Goal: Check status: Check status

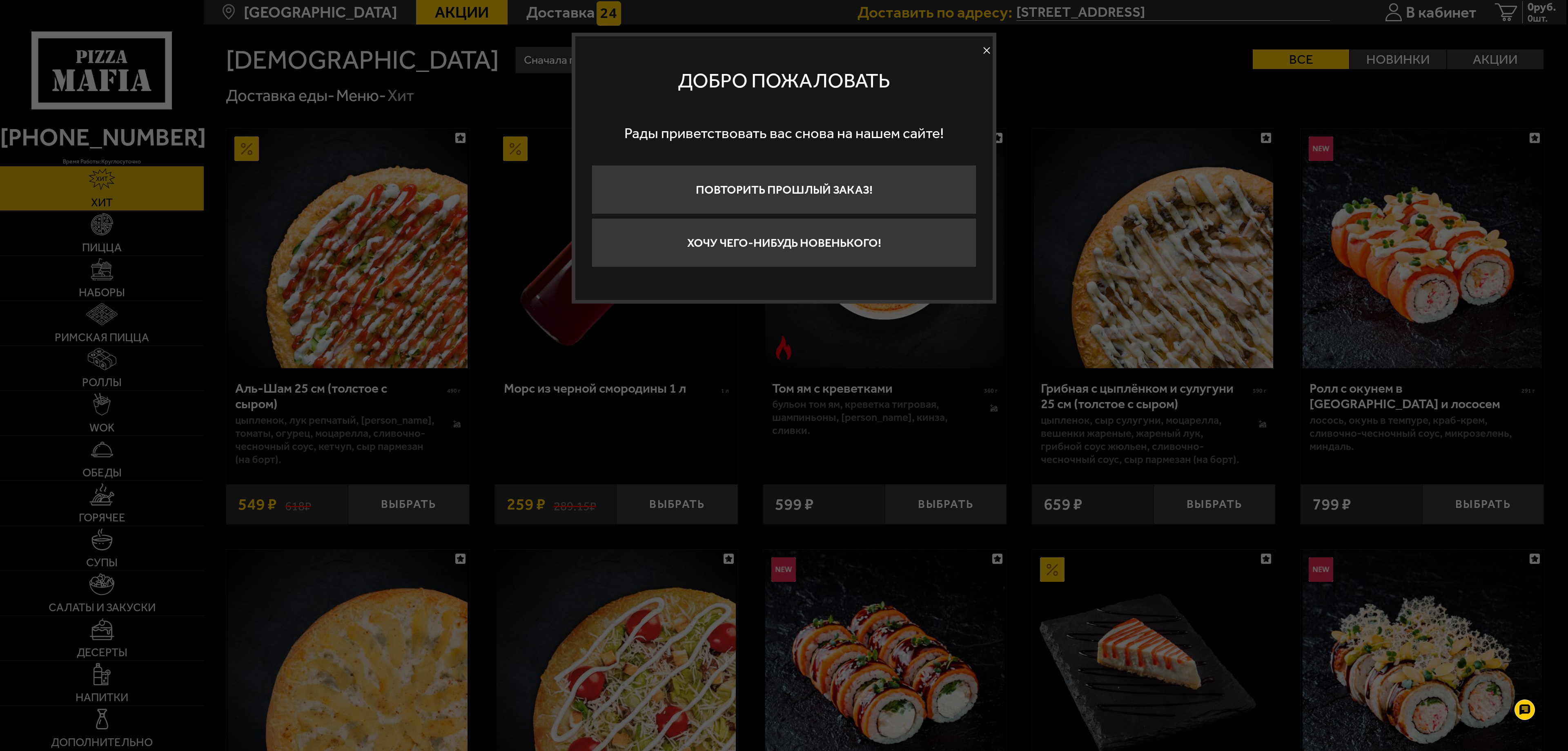
click at [987, 49] on button at bounding box center [987, 50] width 12 height 12
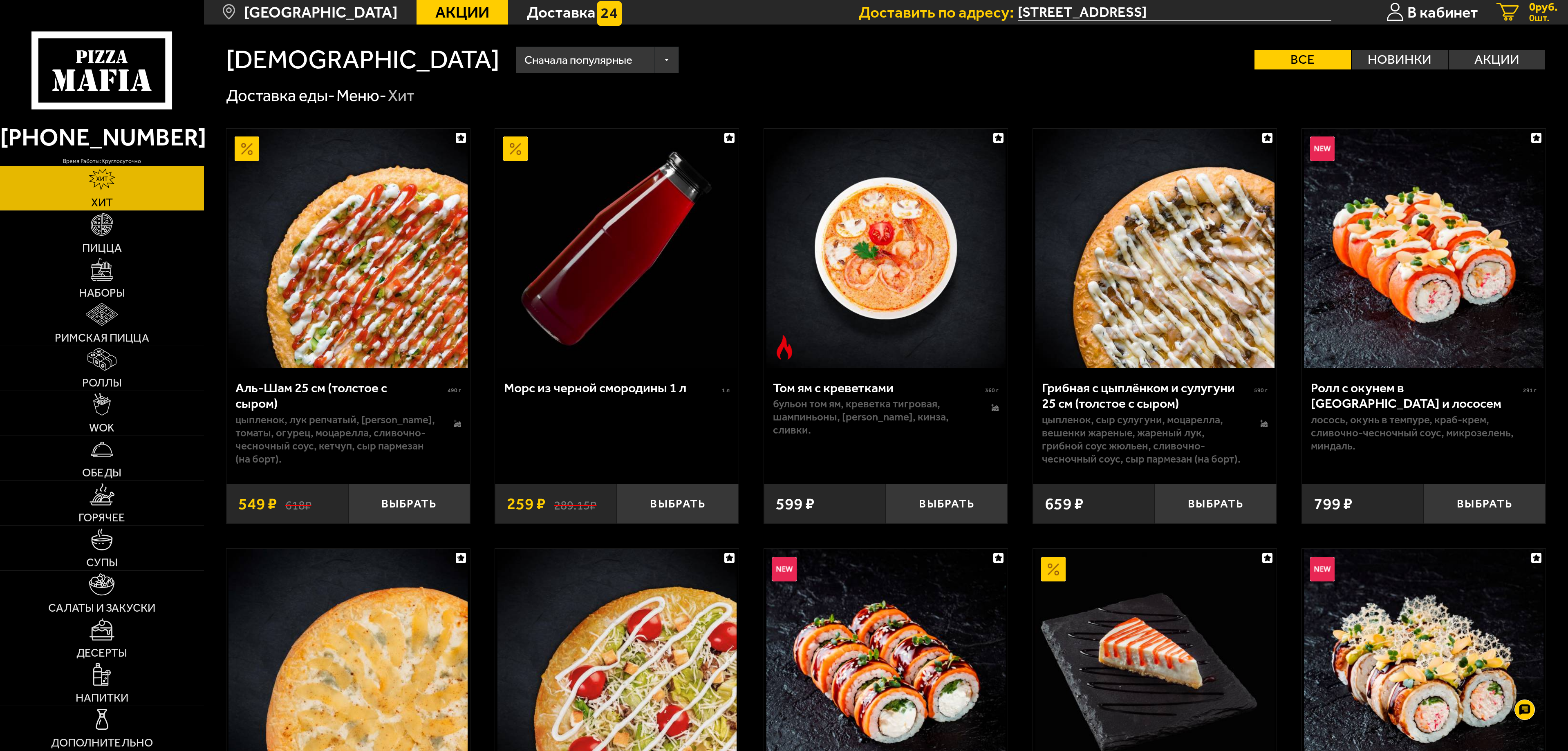
click at [1539, 18] on span "0 шт." at bounding box center [1544, 18] width 29 height 10
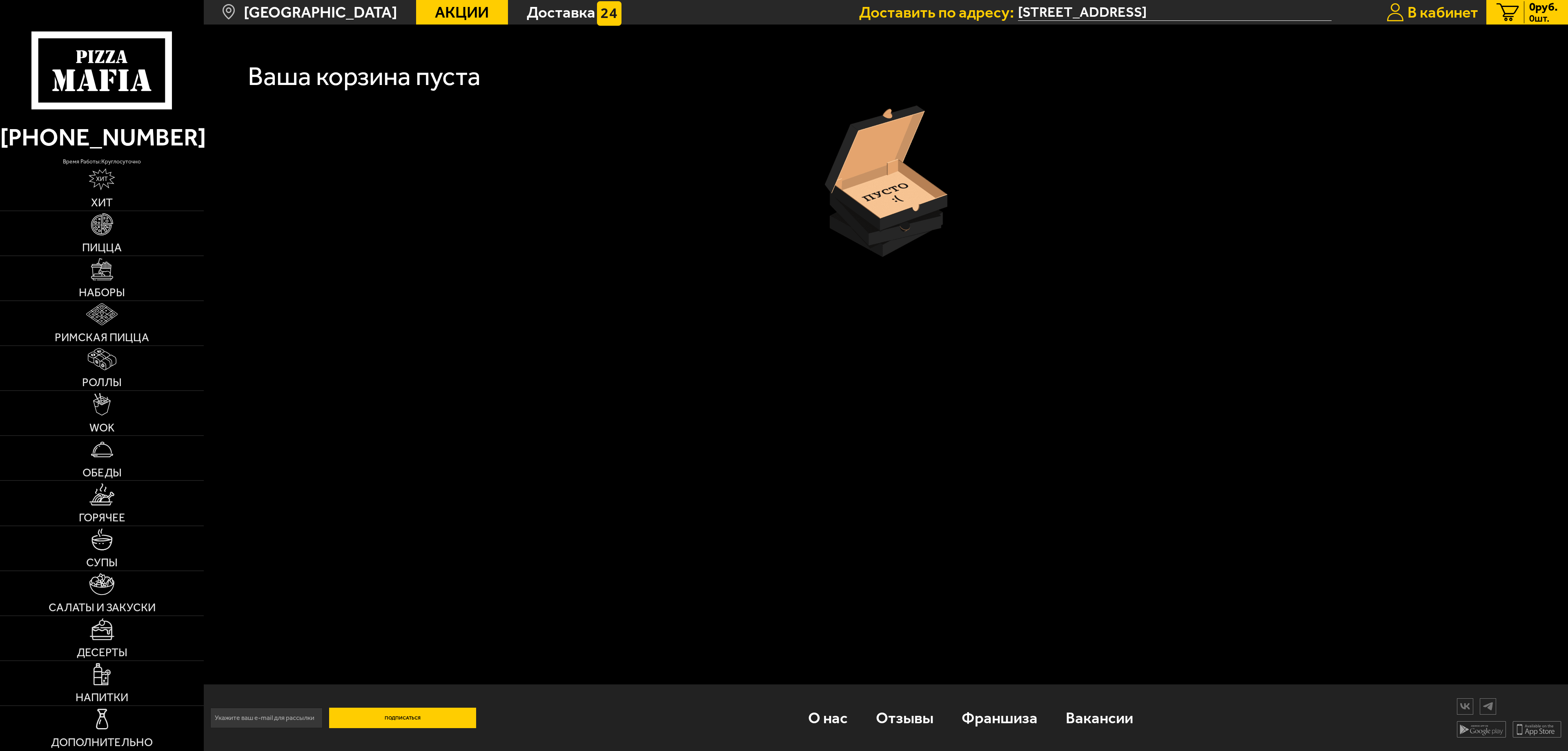
click at [1434, 12] on span "В кабинет" at bounding box center [1443, 12] width 71 height 15
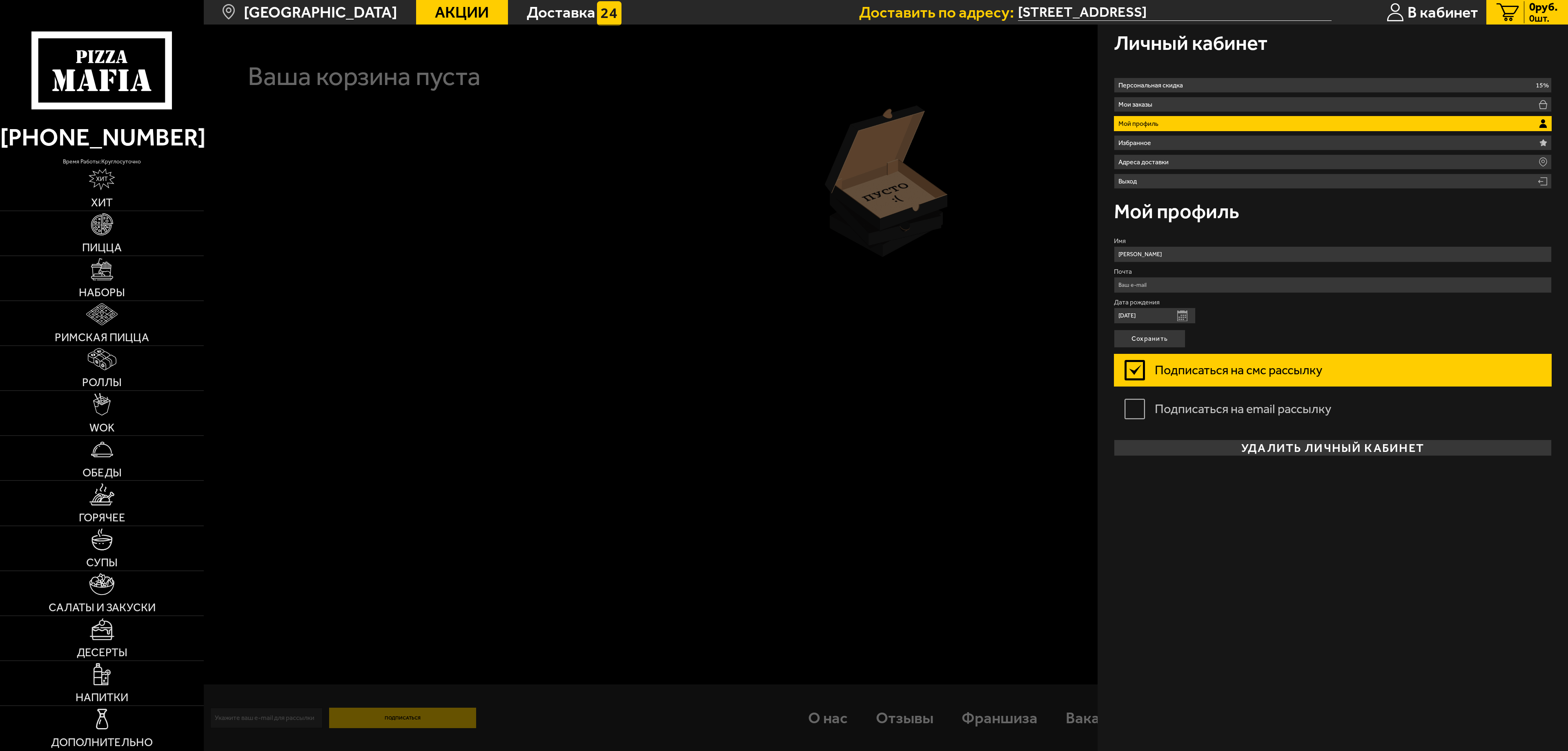
click at [1057, 200] on div at bounding box center [988, 400] width 1568 height 751
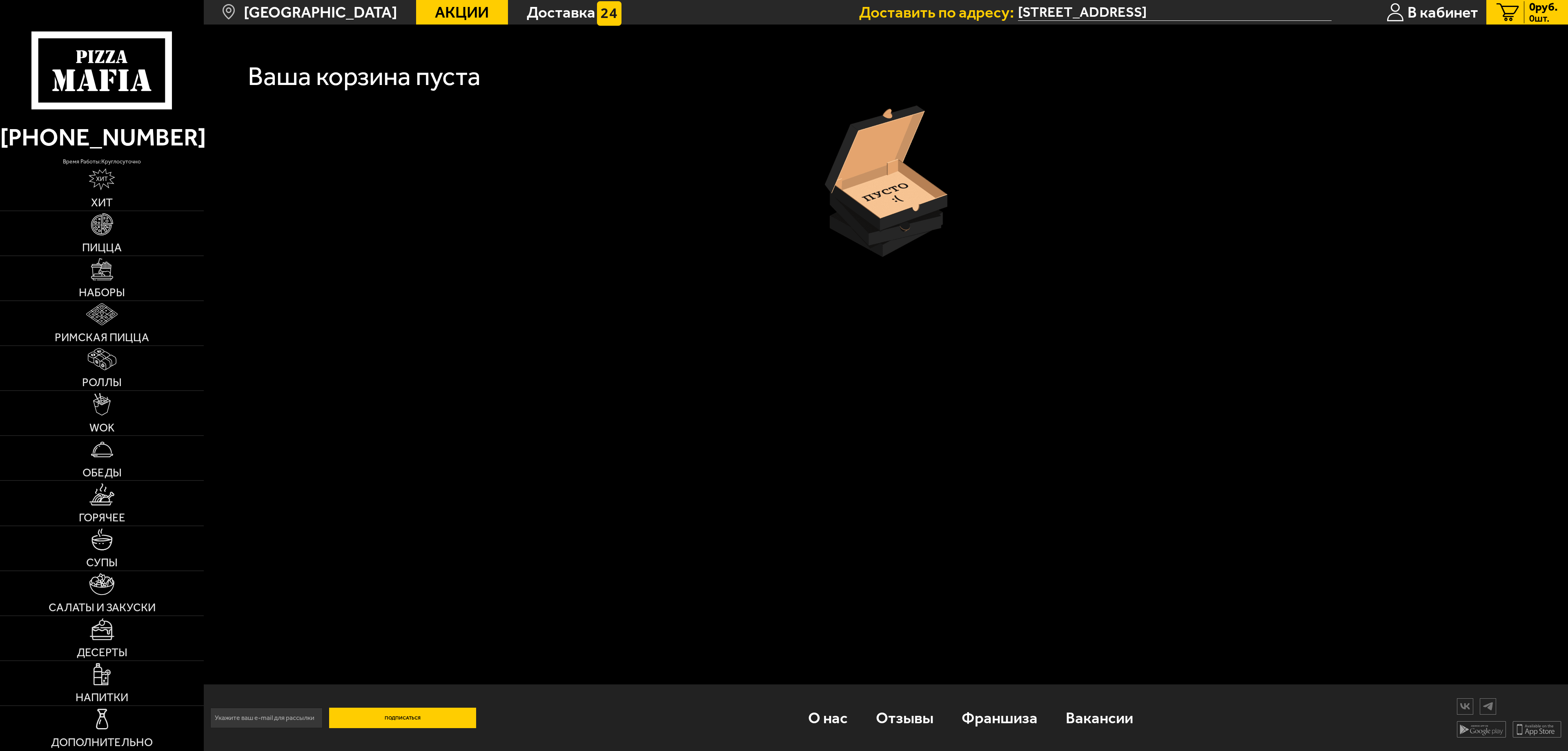
click at [110, 59] on use at bounding box center [110, 57] width 9 height 13
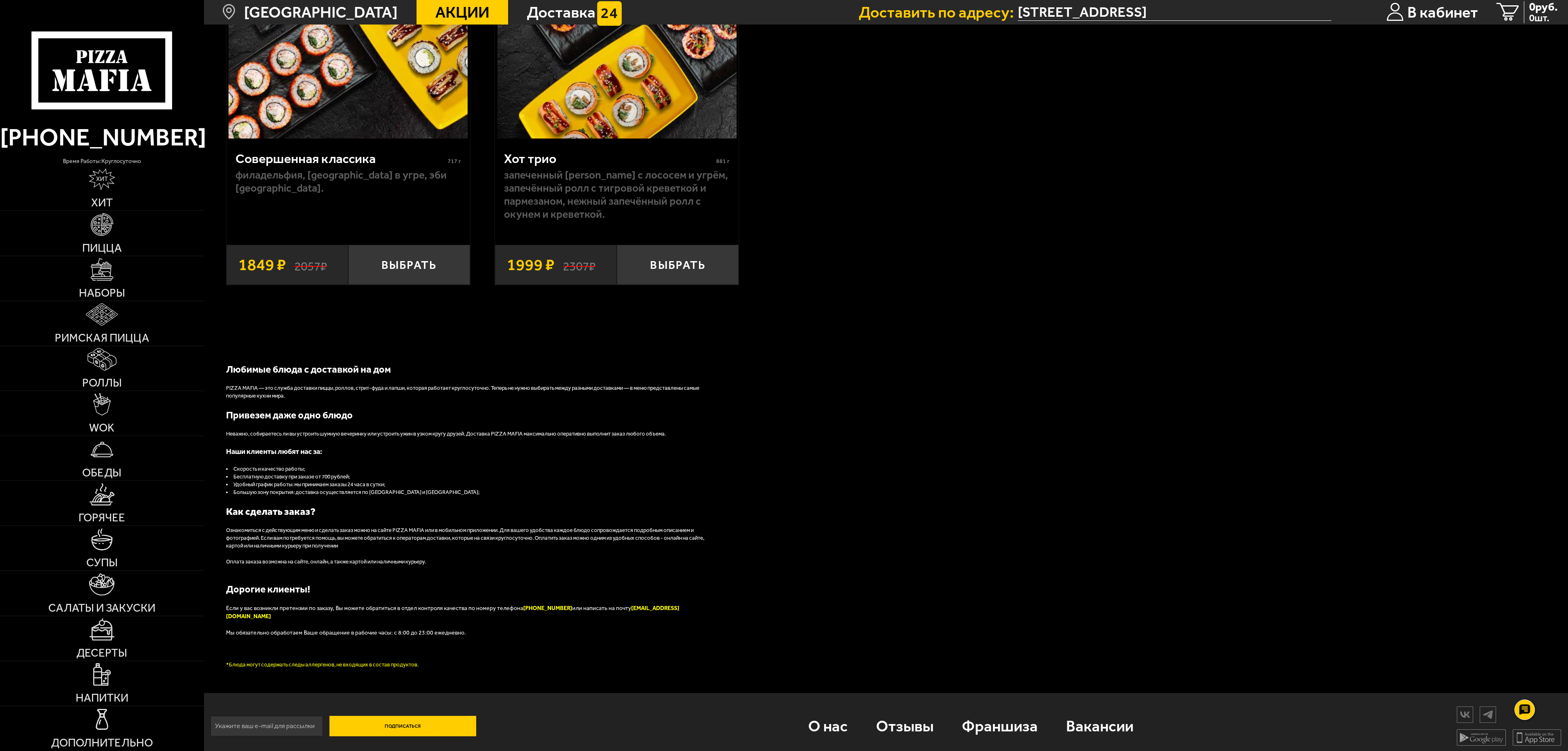
scroll to position [1467, 0]
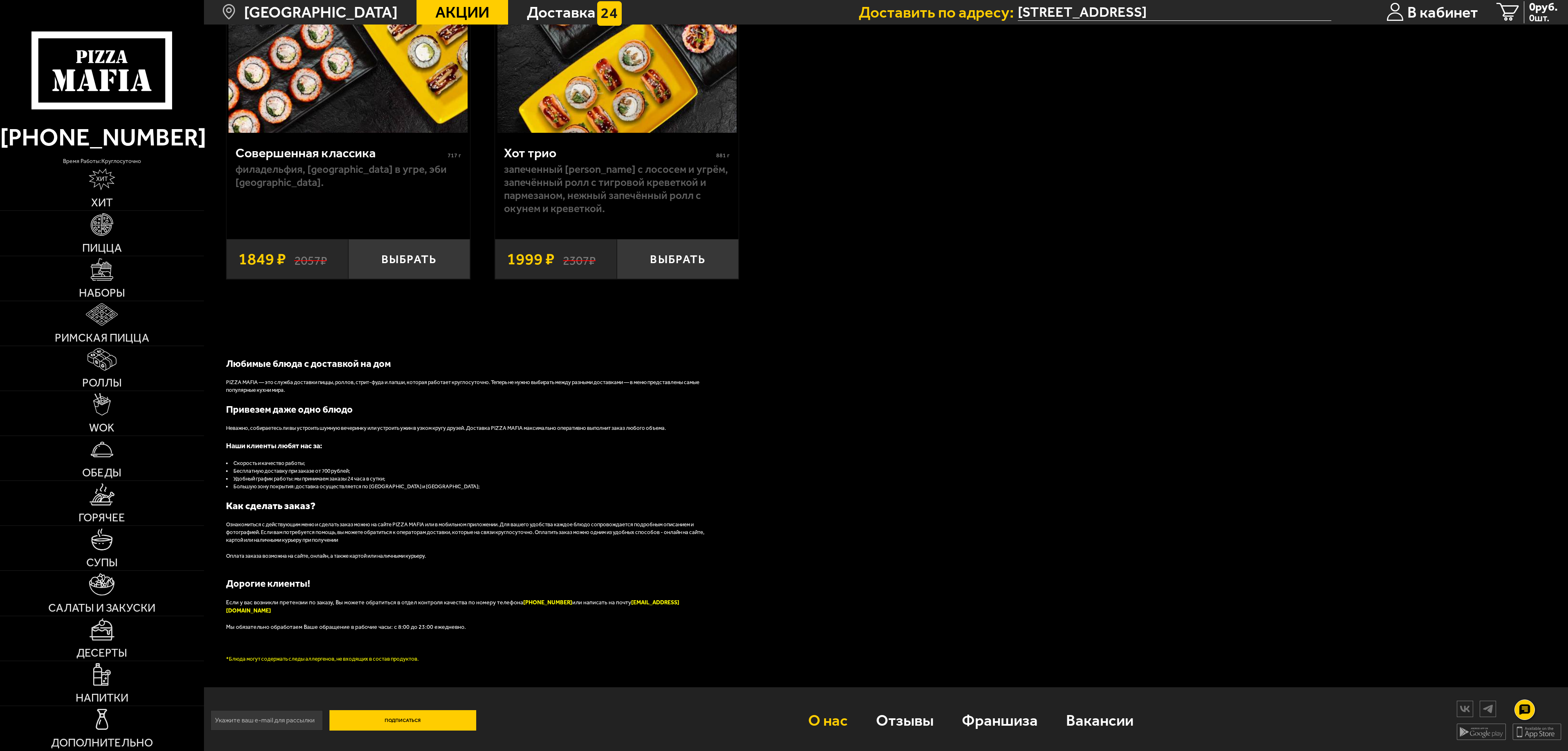
click at [818, 718] on link "О нас" at bounding box center [828, 720] width 68 height 53
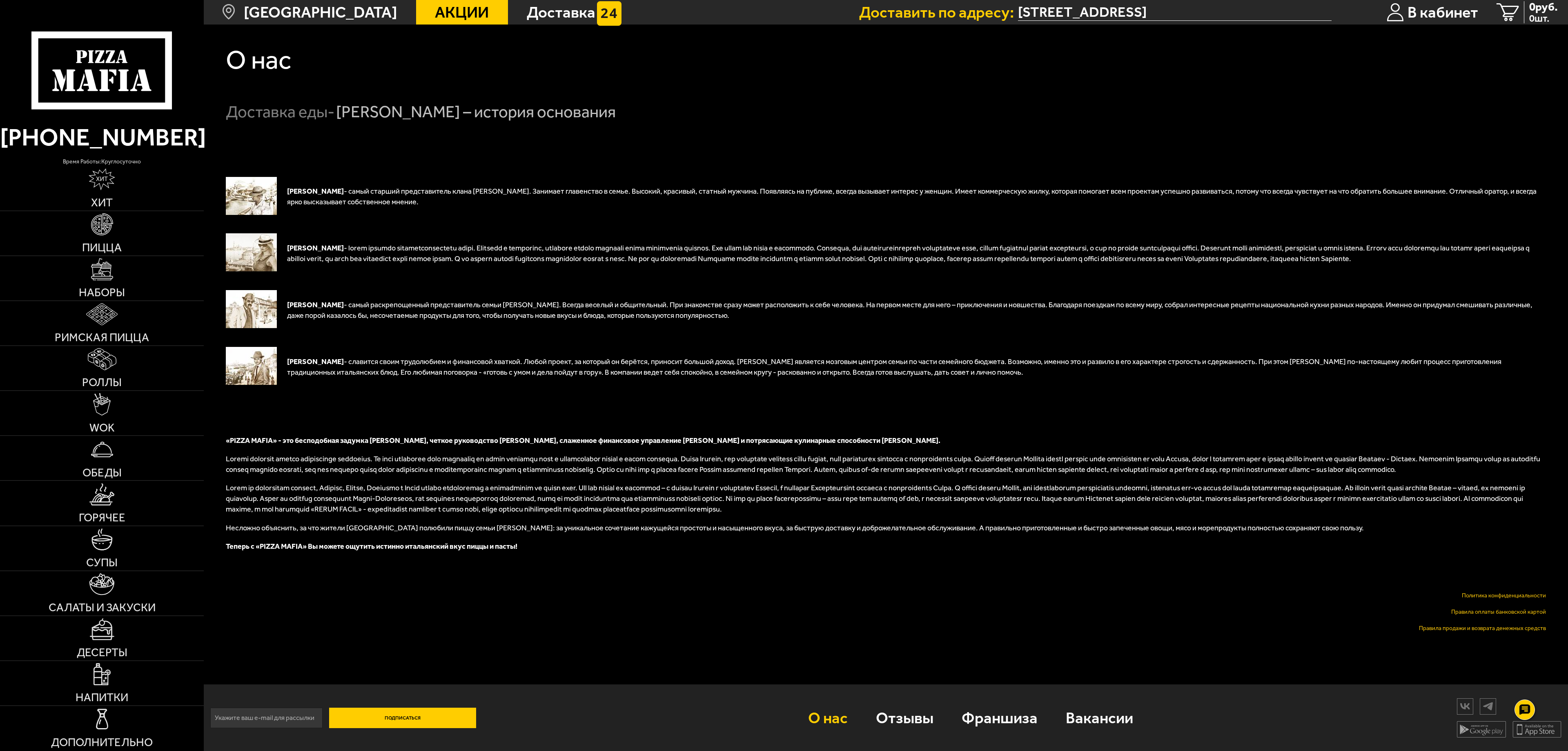
click at [117, 74] on icon at bounding box center [102, 71] width 141 height 78
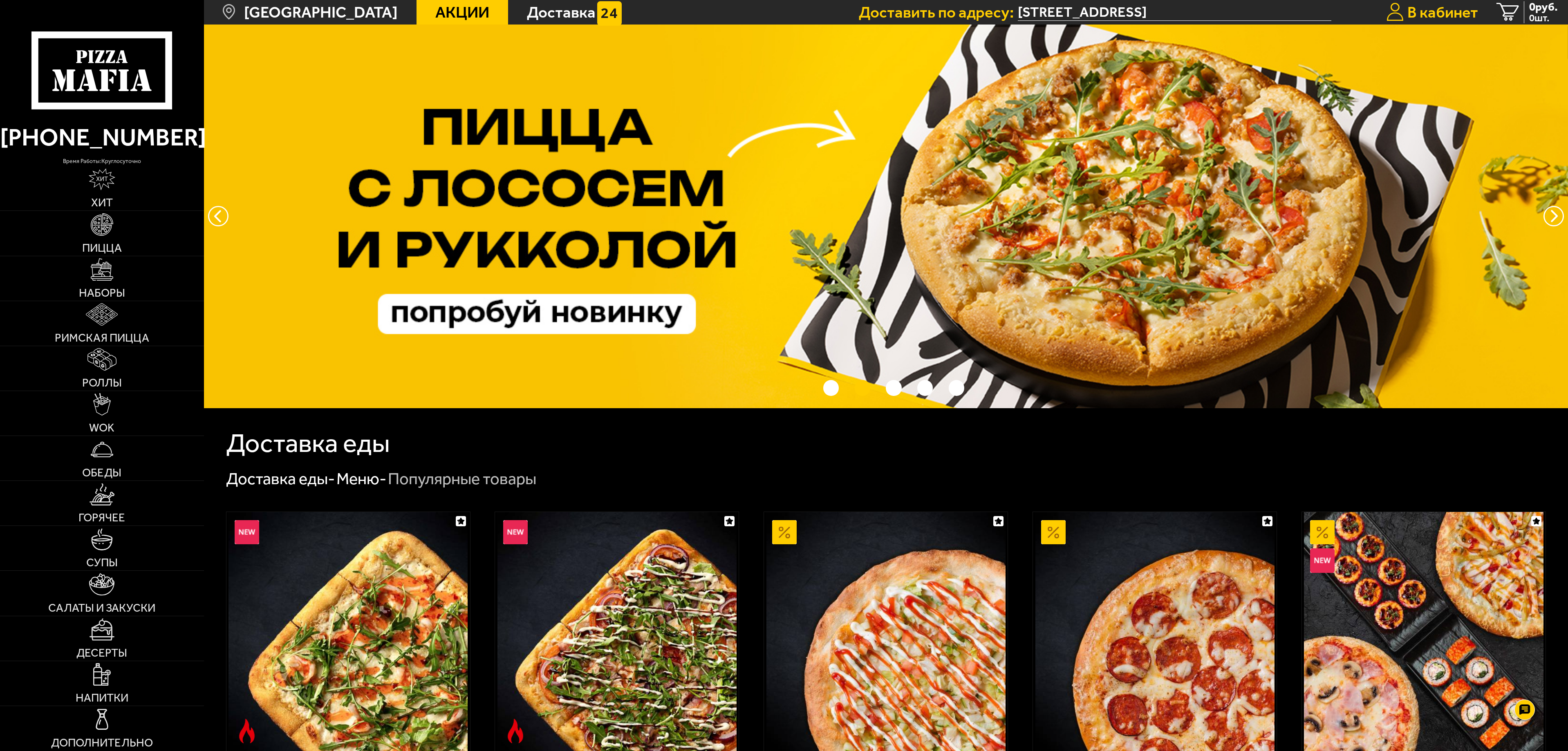
click at [1460, 9] on span "В кабинет" at bounding box center [1443, 12] width 71 height 15
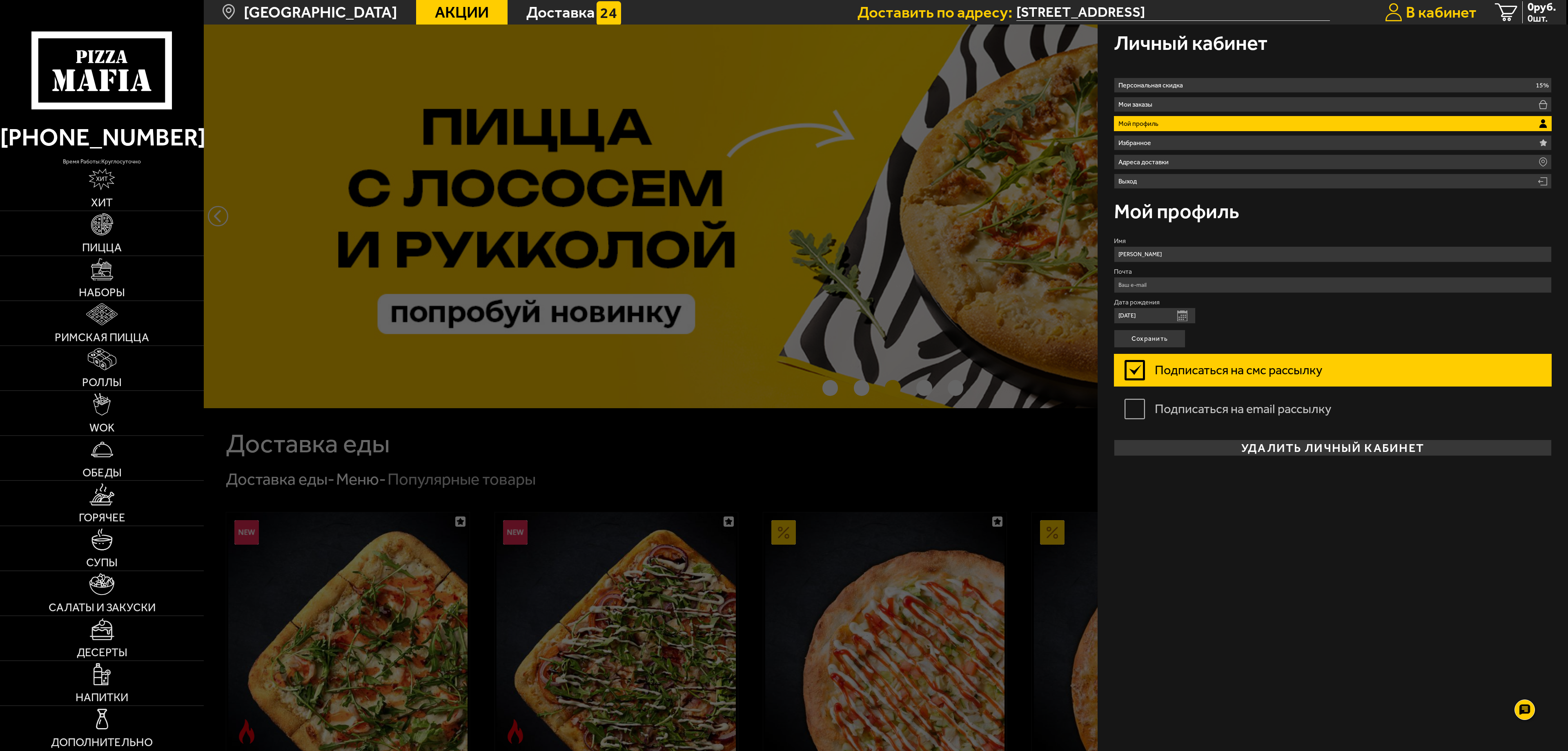
click at [1417, 14] on span "В кабинет" at bounding box center [1441, 12] width 71 height 15
click at [887, 455] on div at bounding box center [988, 400] width 1568 height 751
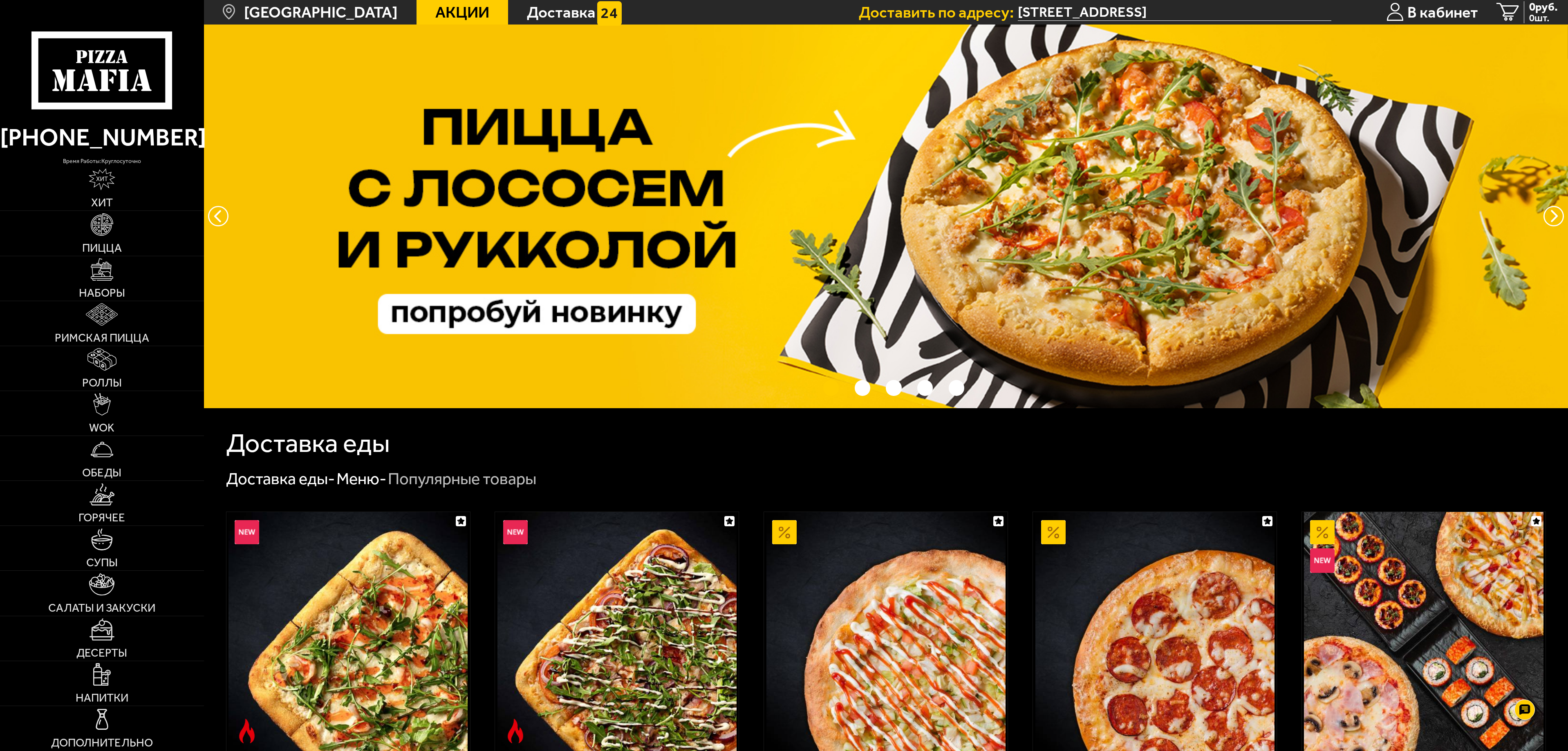
click at [679, 440] on div "Доставка еды" at bounding box center [886, 443] width 1320 height 26
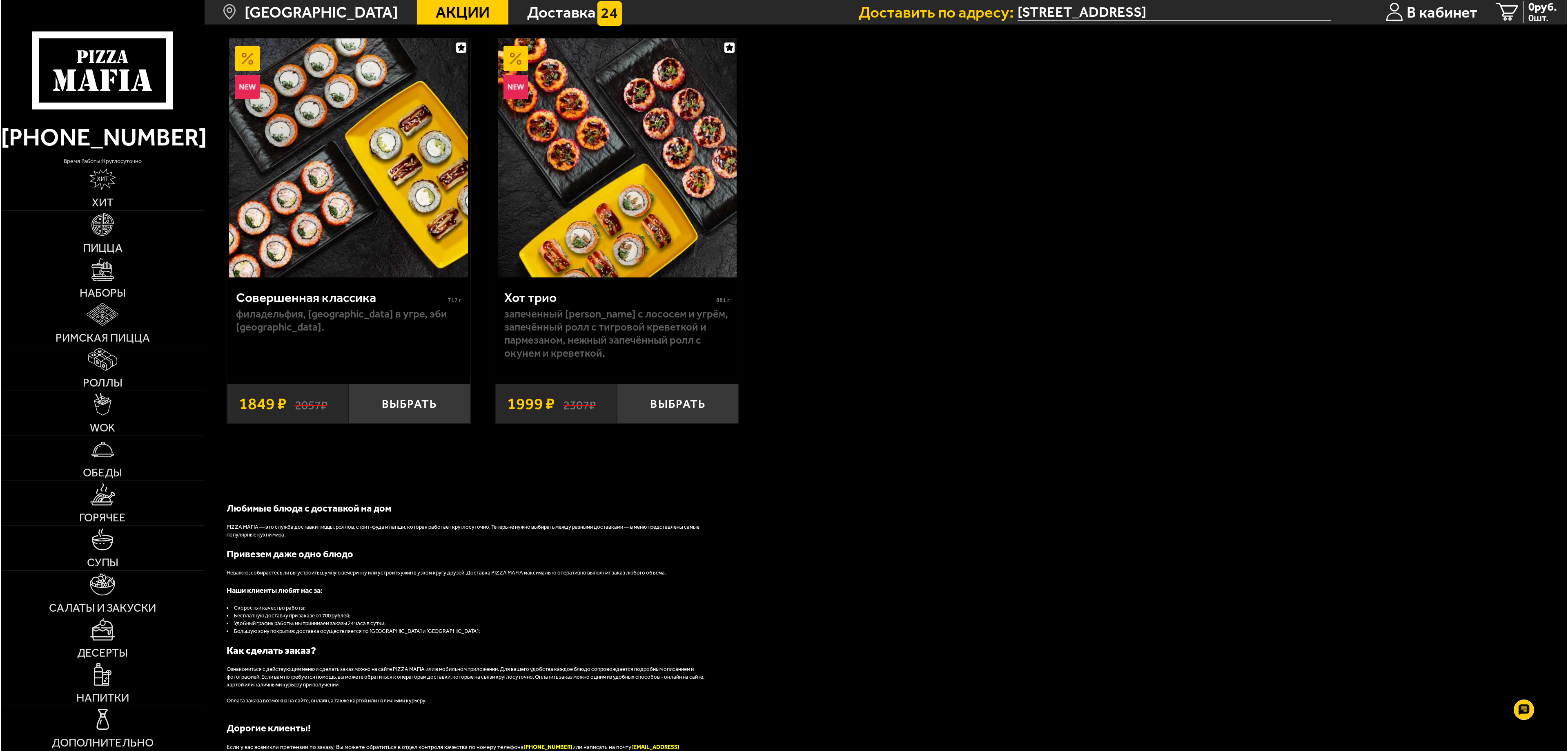
scroll to position [1467, 0]
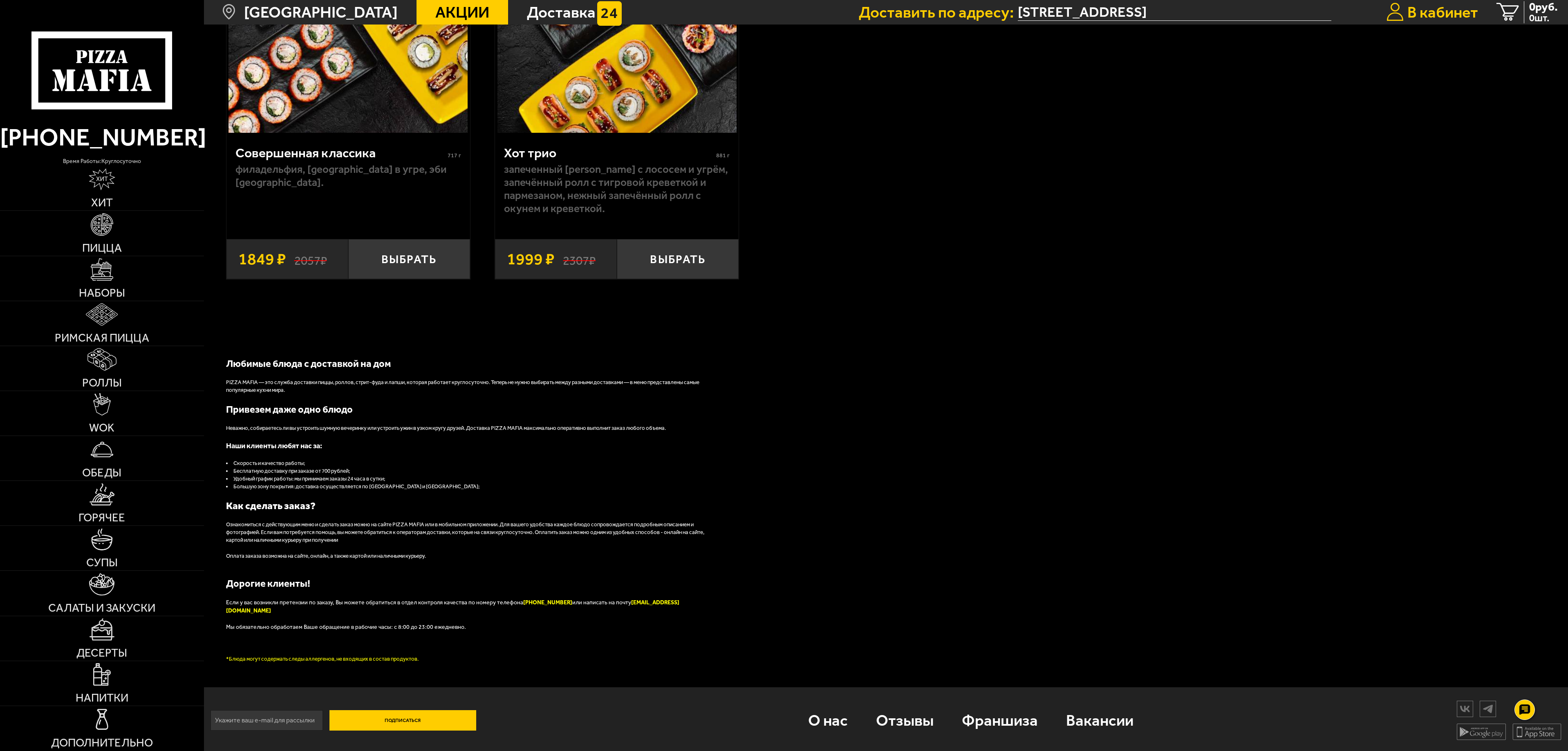
click at [1456, 14] on span "В кабинет" at bounding box center [1443, 12] width 71 height 15
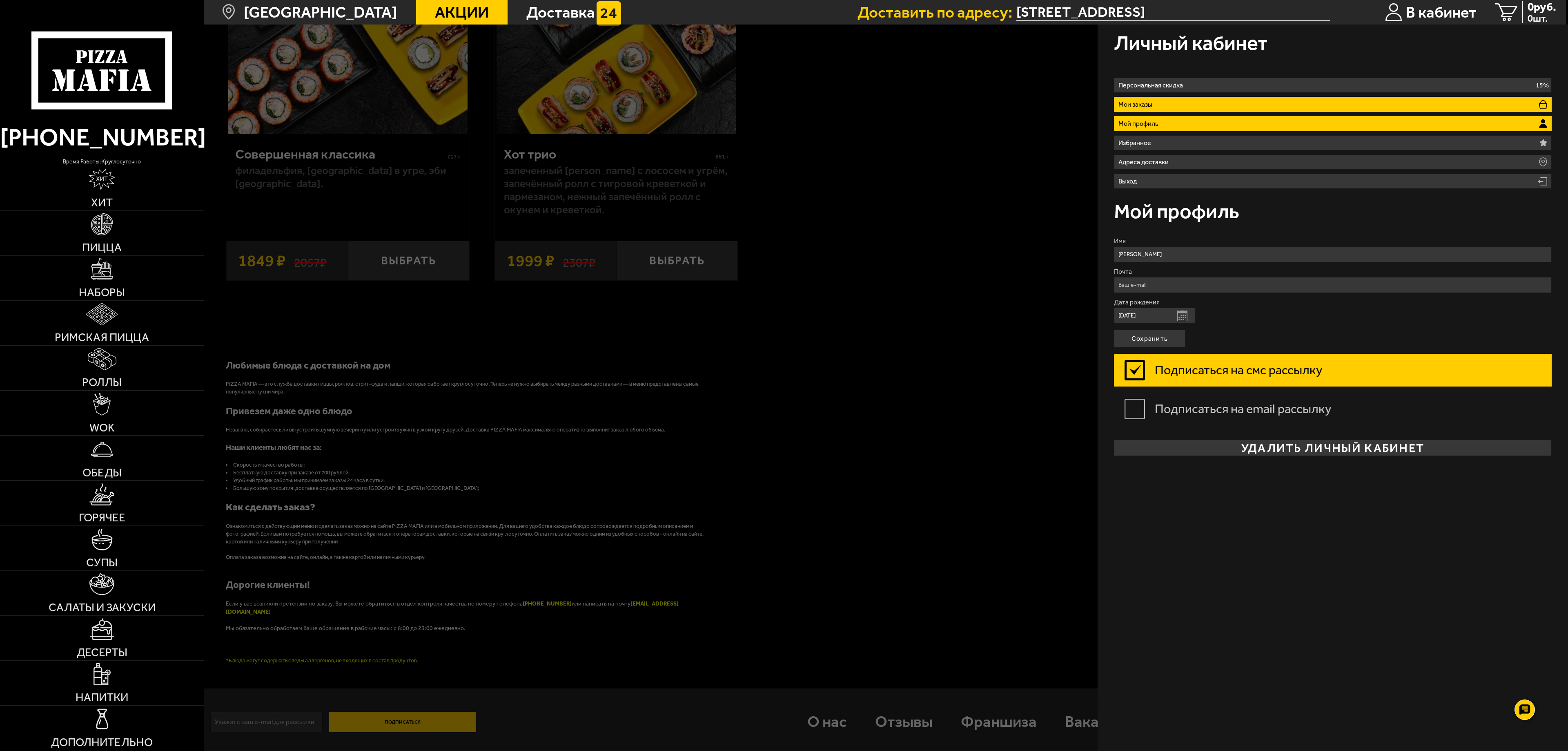
click at [1143, 105] on p "Мои заказы" at bounding box center [1137, 104] width 38 height 7
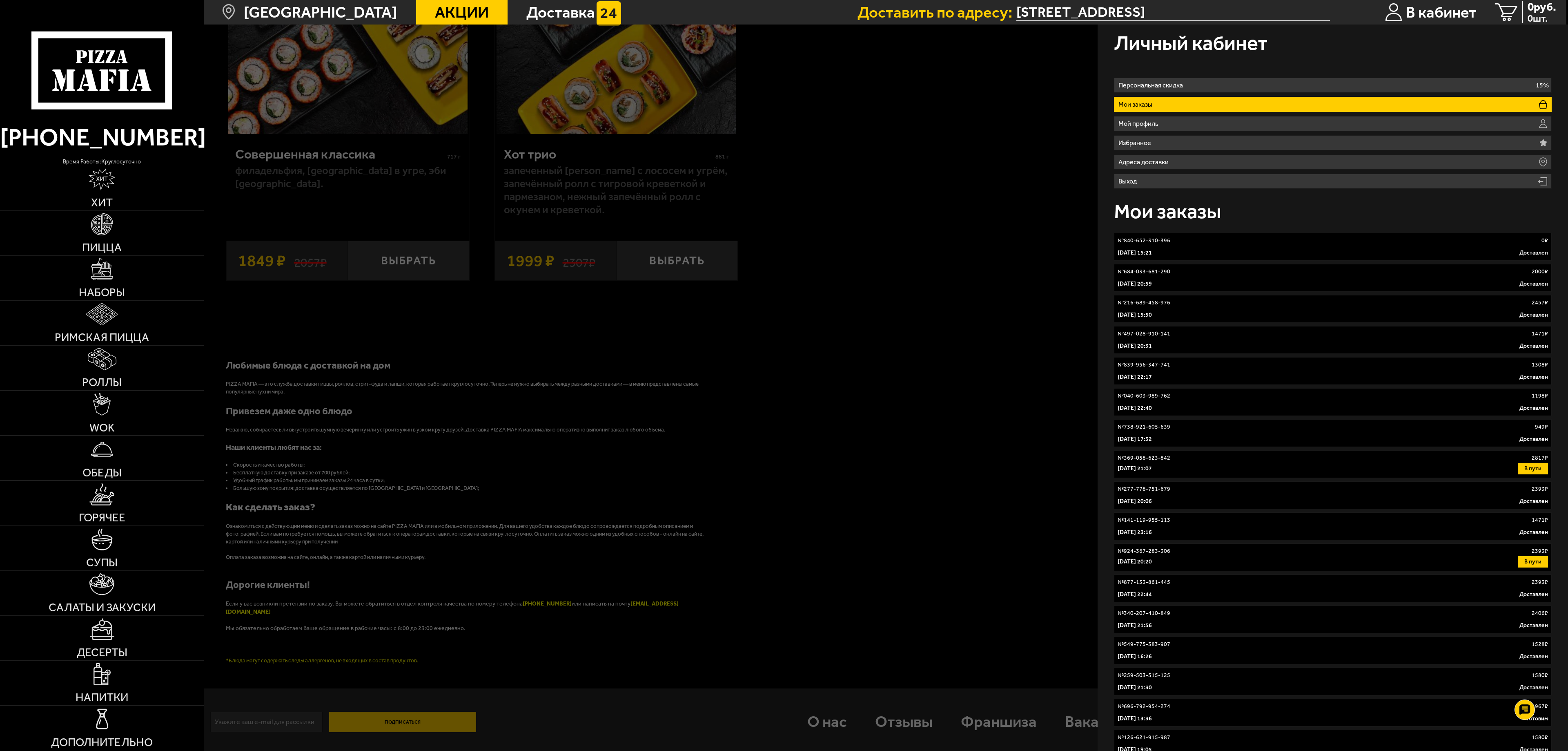
click at [1190, 242] on div "№ 840-652-310-396 0 ₽" at bounding box center [1332, 240] width 430 height 8
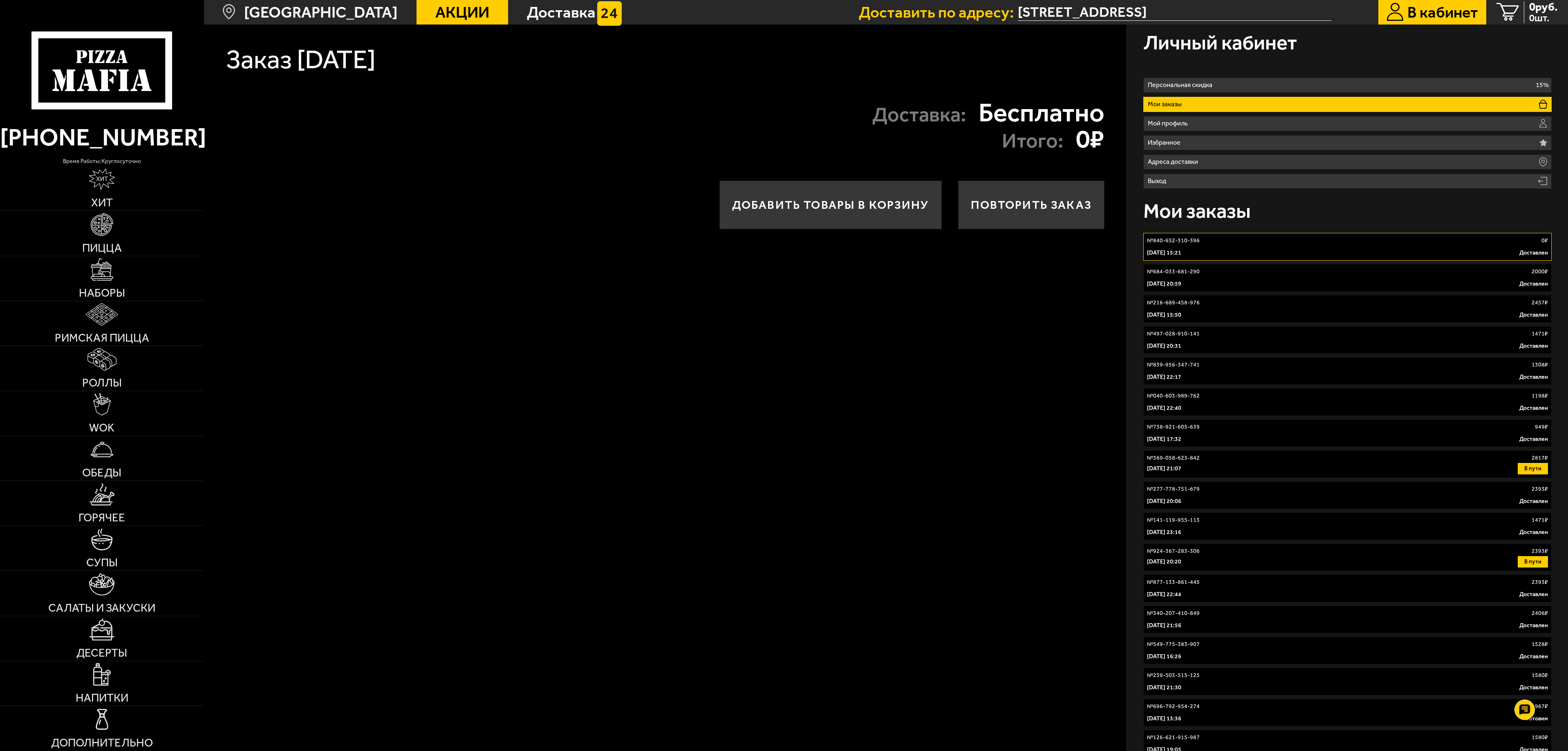
click at [1224, 276] on link "№ 684-033-681-290 2000 ₽ [DATE] 20:59 Доставлен" at bounding box center [1347, 278] width 408 height 28
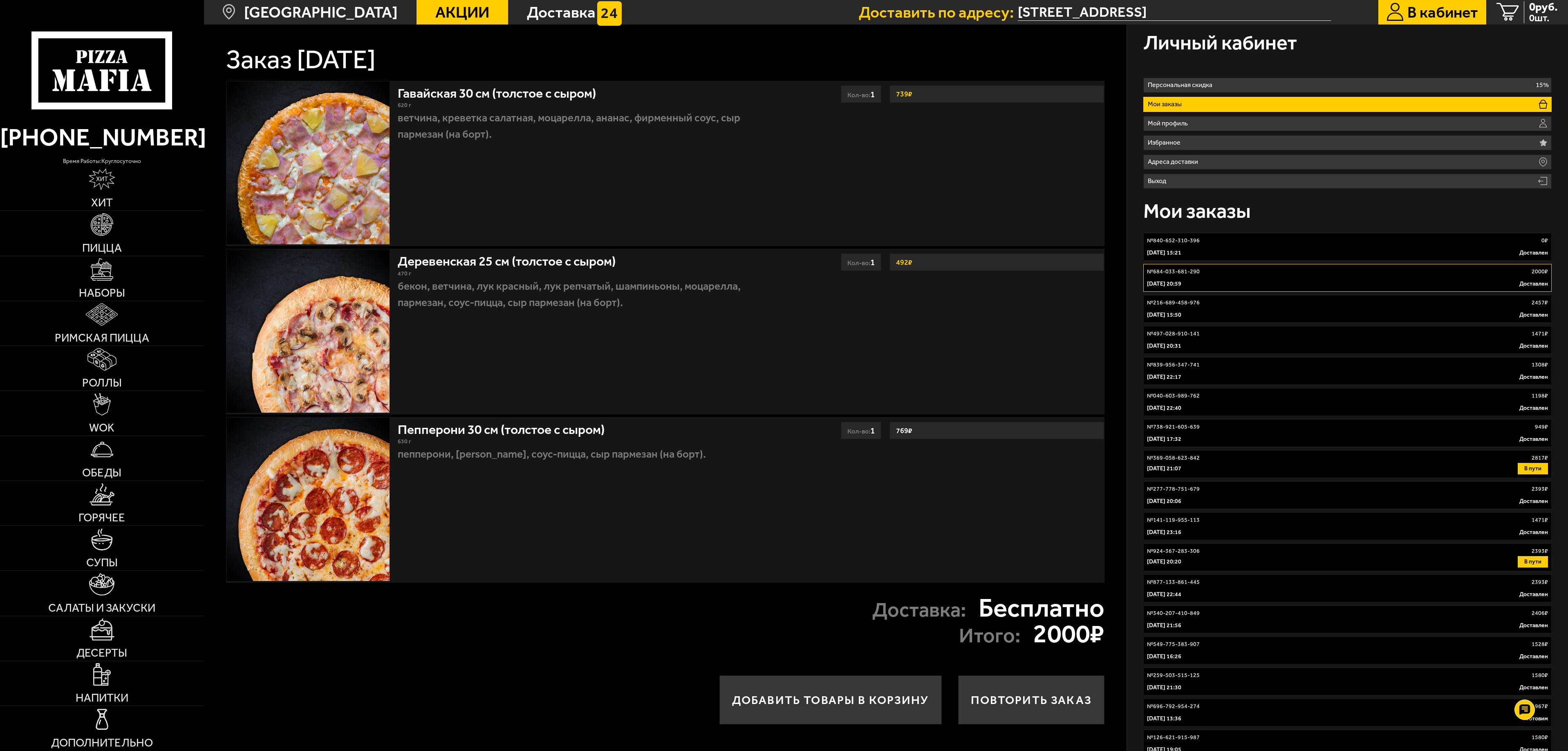
click at [1244, 252] on div "[DATE] 15:21 Доставлен" at bounding box center [1347, 253] width 401 height 8
